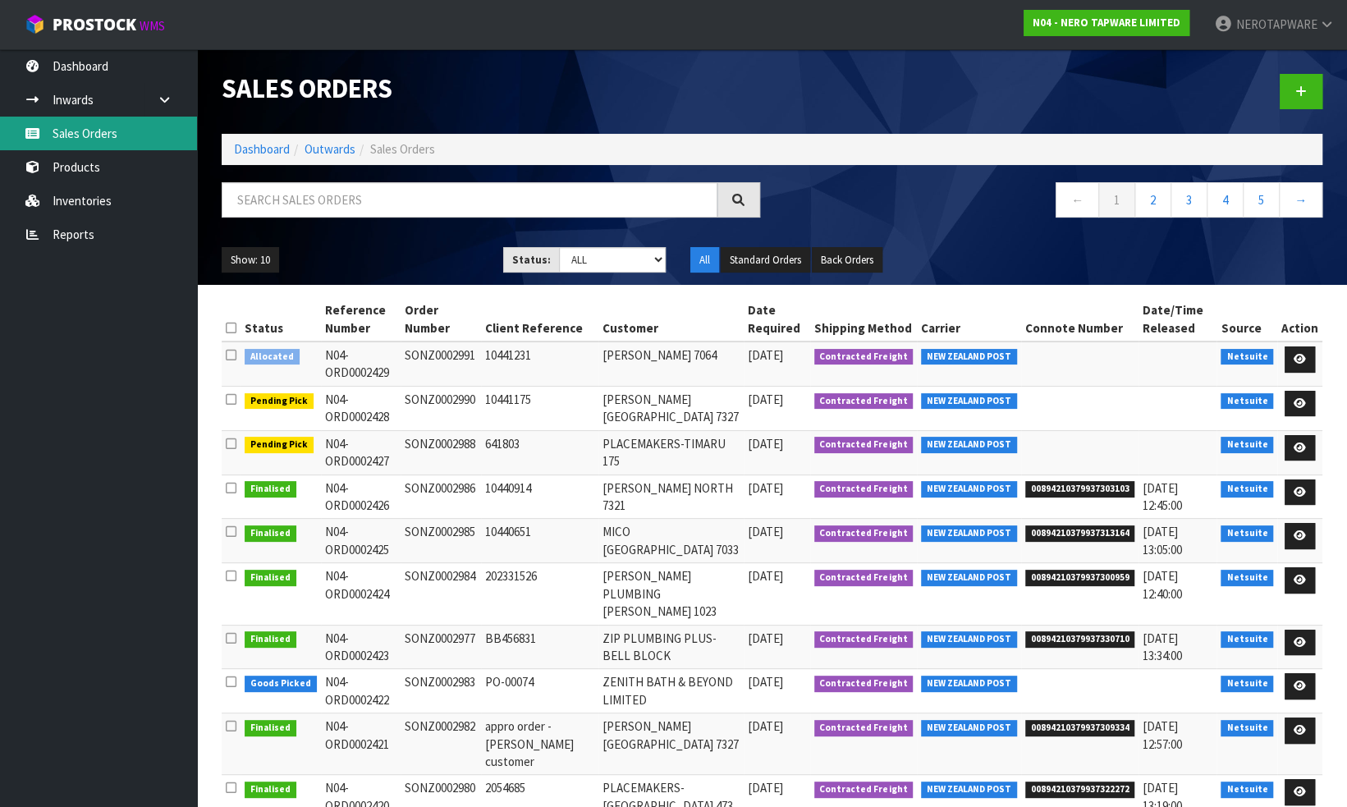
drag, startPoint x: 0, startPoint y: 0, endPoint x: 99, endPoint y: 132, distance: 165.4
click at [99, 132] on link "Sales Orders" at bounding box center [98, 134] width 197 height 34
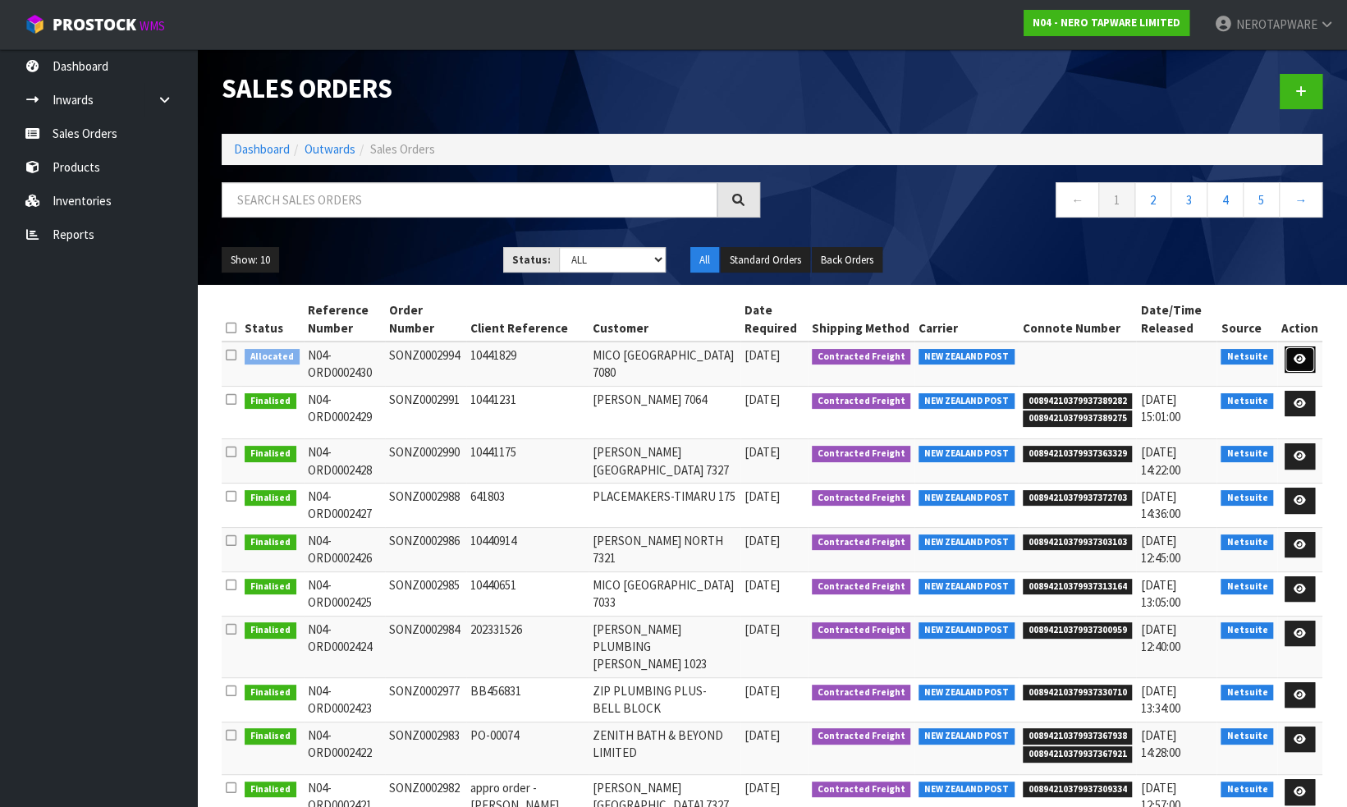
click at [1302, 358] on icon at bounding box center [1300, 359] width 12 height 11
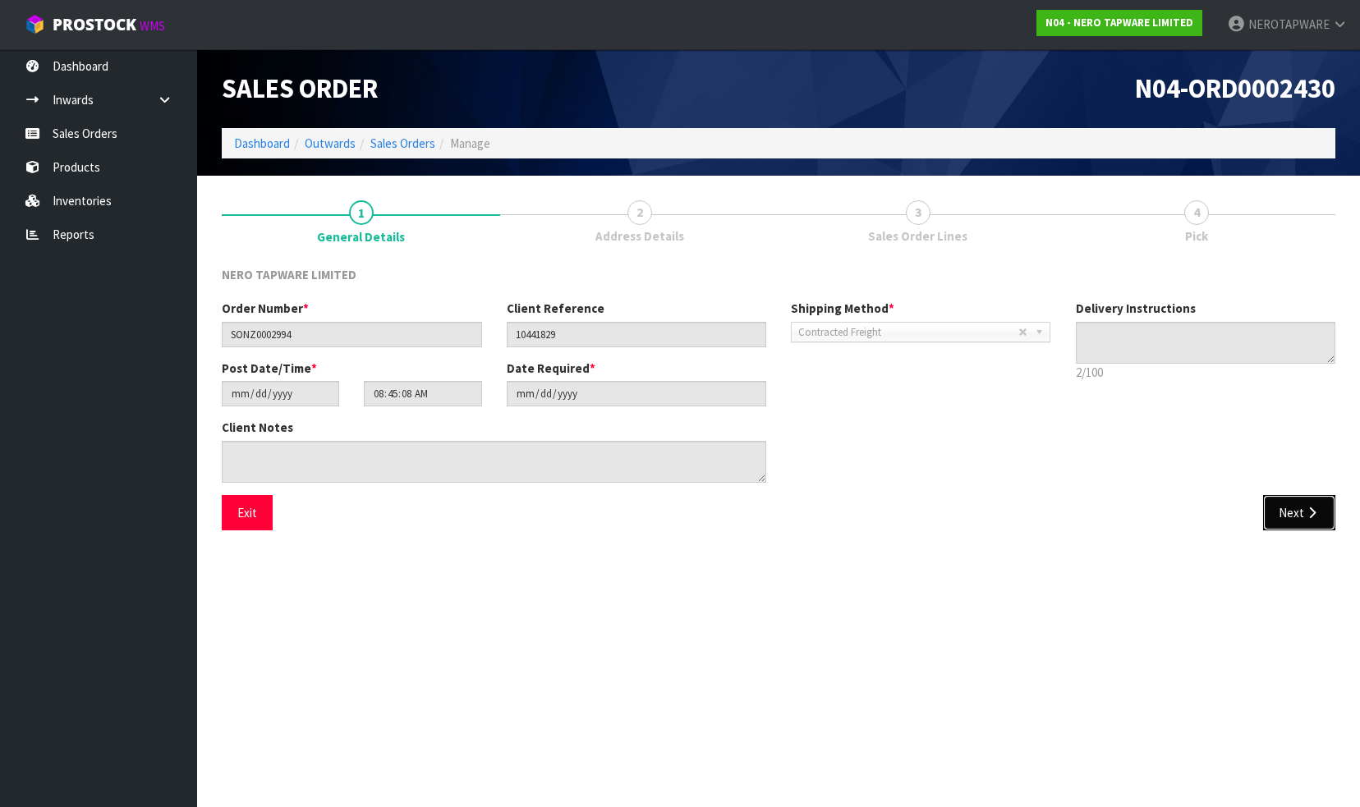
click at [1284, 517] on button "Next" at bounding box center [1299, 512] width 72 height 35
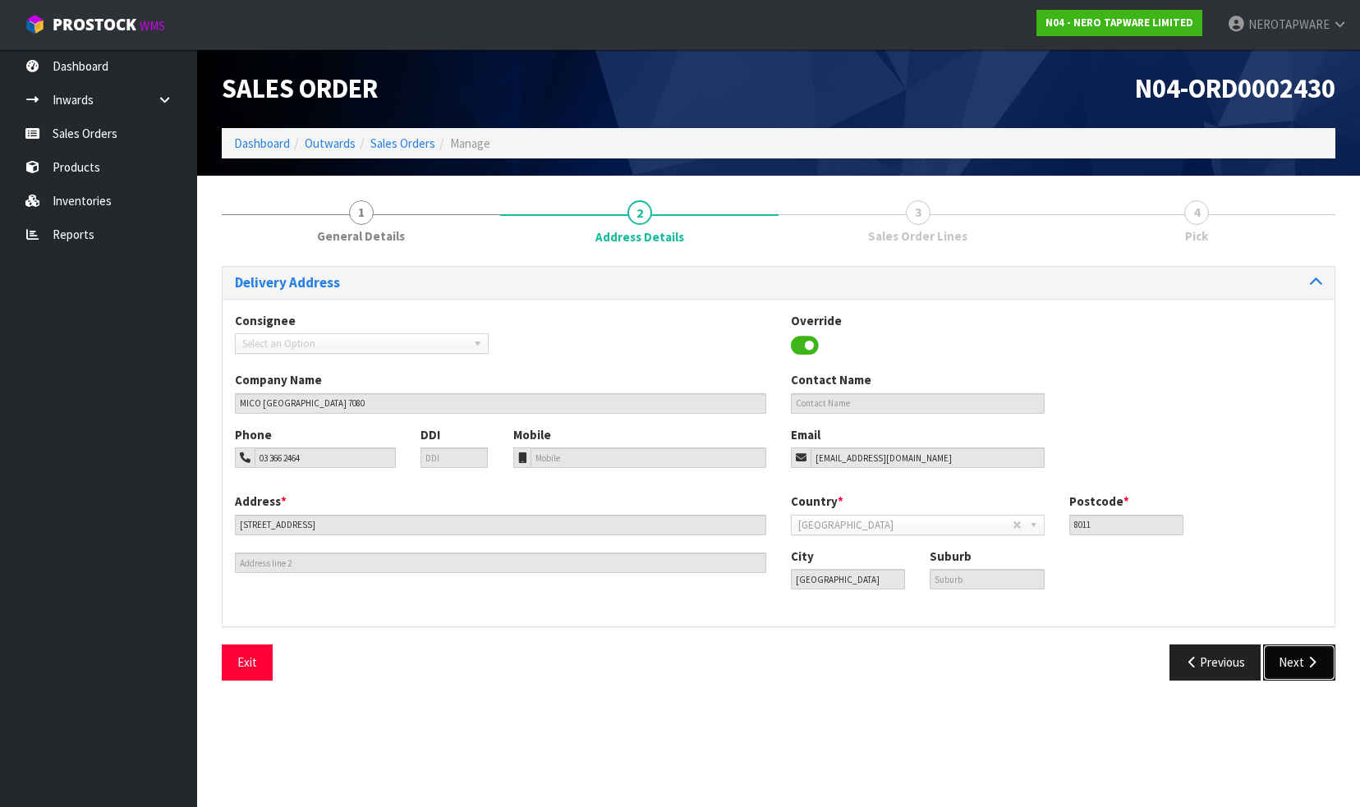
click at [1297, 670] on button "Next" at bounding box center [1299, 662] width 72 height 35
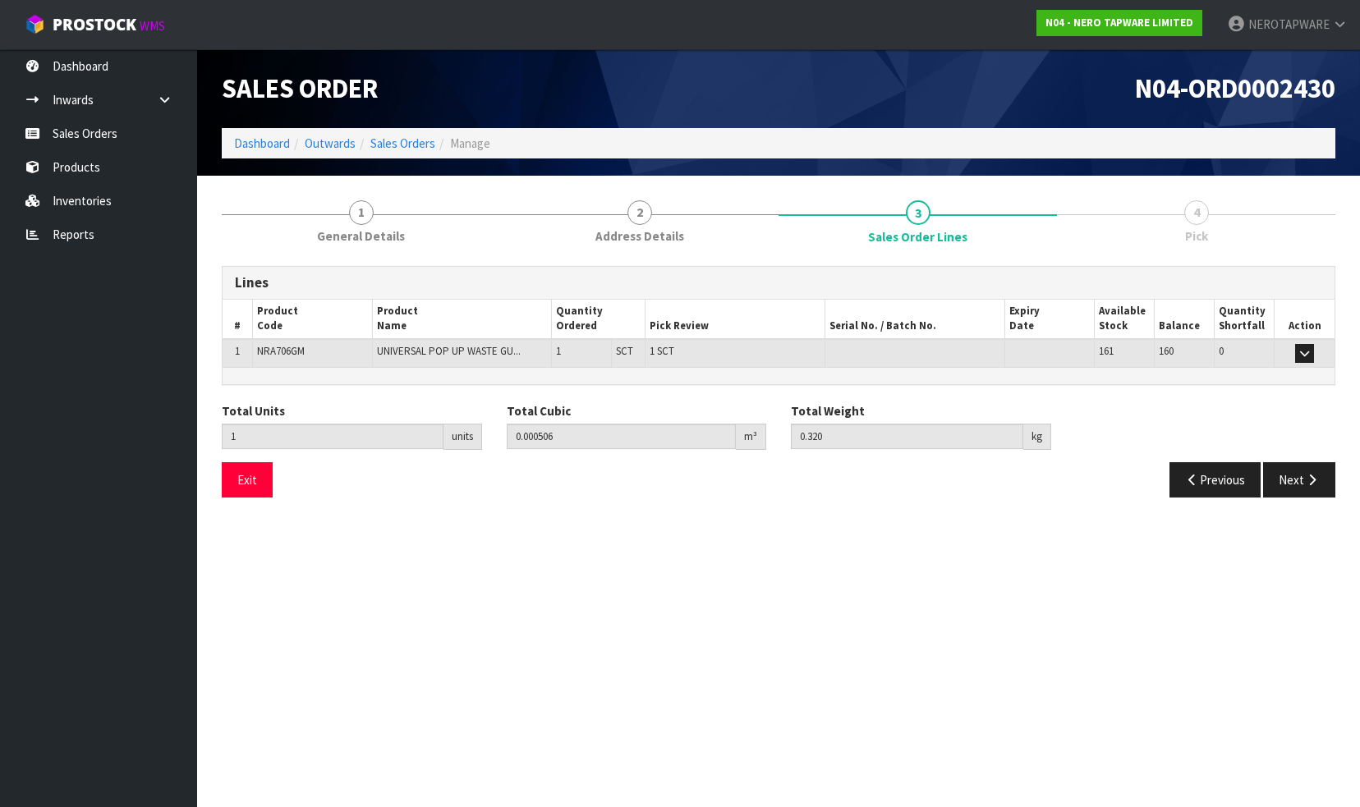
click at [773, 617] on section "Edit Sales Order N04-ORD0002430 Dashboard Outwards Sales Orders Manage Sales Or…" at bounding box center [680, 403] width 1360 height 807
click at [125, 136] on link "Sales Orders" at bounding box center [98, 134] width 197 height 34
